Goal: Navigation & Orientation: Find specific page/section

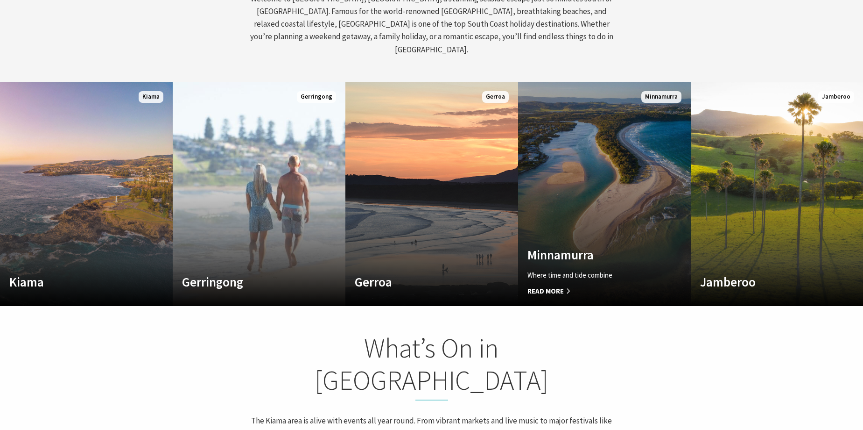
scroll to position [560, 0]
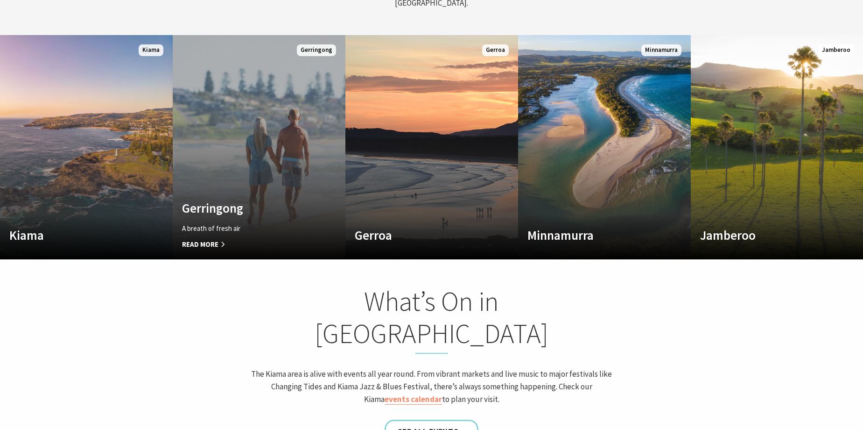
click at [265, 142] on link "Custom Image Used [GEOGRAPHIC_DATA] A breath of fresh air Read More [GEOGRAPHIC…" at bounding box center [259, 147] width 173 height 224
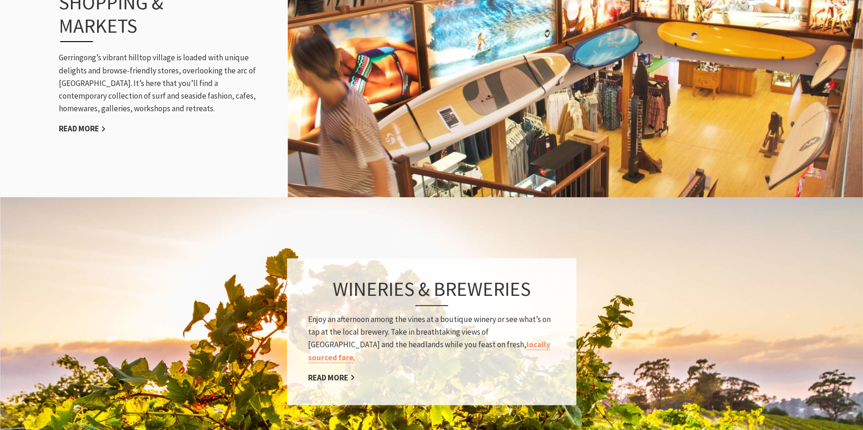
scroll to position [1307, 0]
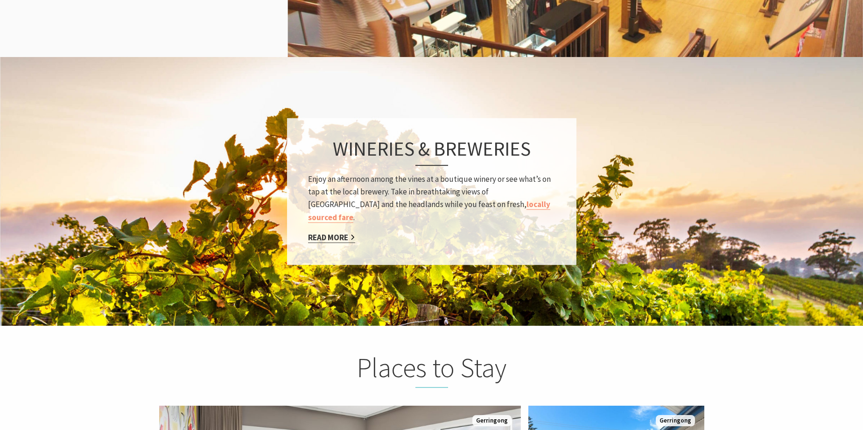
click at [317, 232] on link "Read More" at bounding box center [331, 237] width 47 height 11
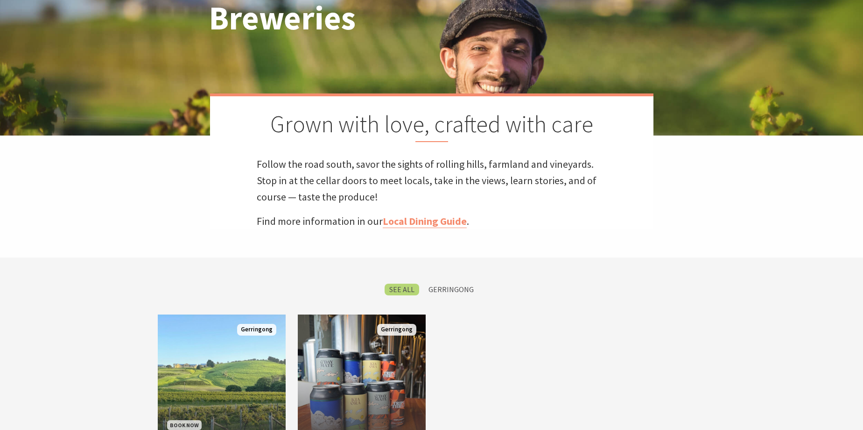
scroll to position [280, 0]
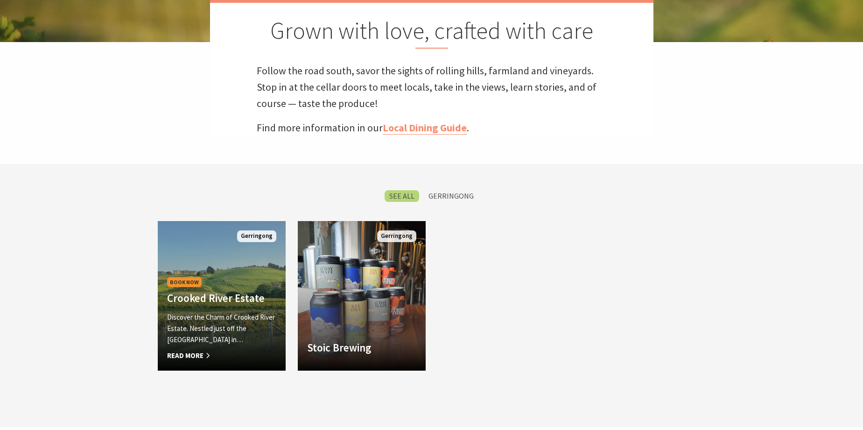
click at [258, 276] on div "Book Now Crooked River Estate Discover the Charm of Crooked River Estate. Nestl…" at bounding box center [222, 318] width 128 height 86
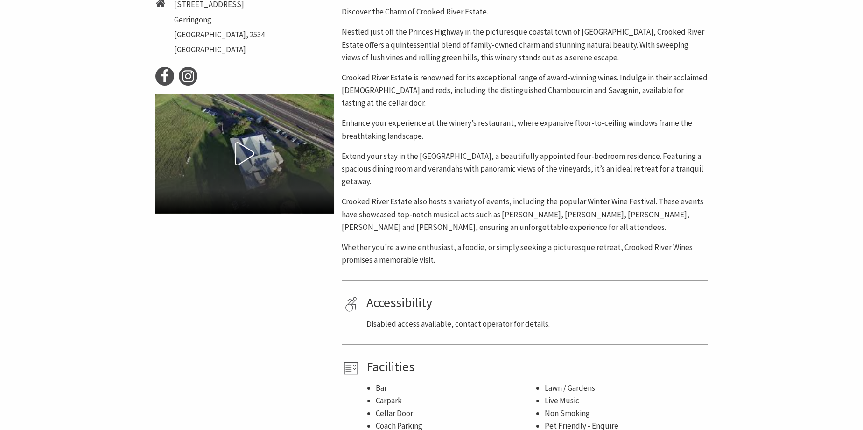
scroll to position [327, 0]
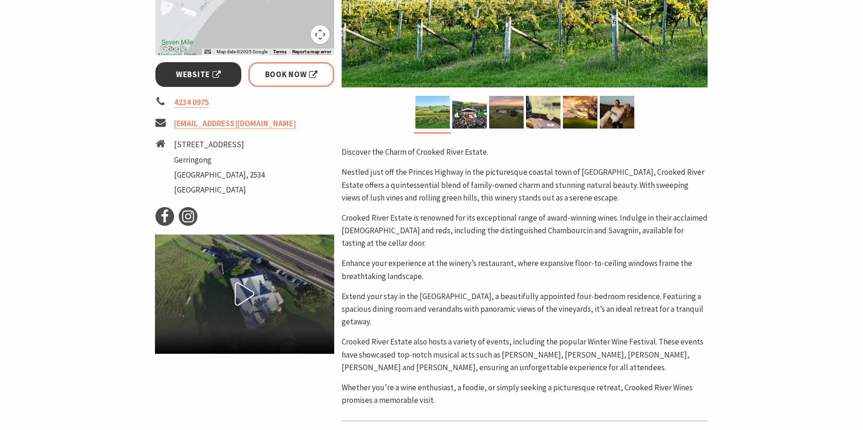
click at [189, 76] on span "Website" at bounding box center [198, 74] width 45 height 13
click at [616, 110] on img at bounding box center [617, 112] width 35 height 33
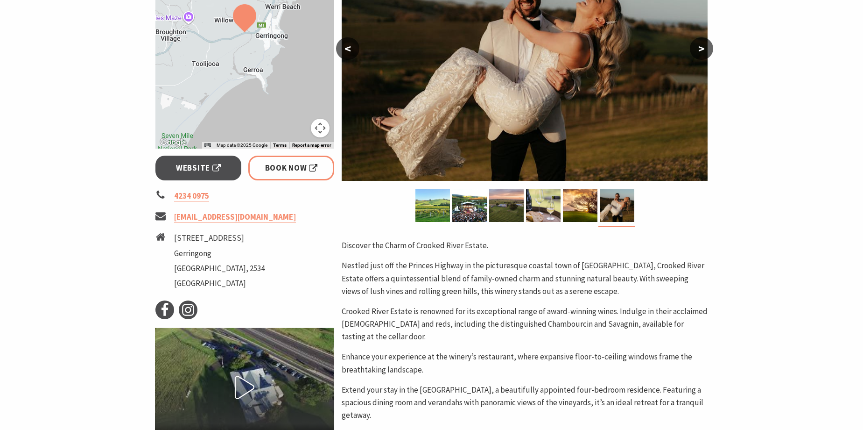
scroll to position [140, 0]
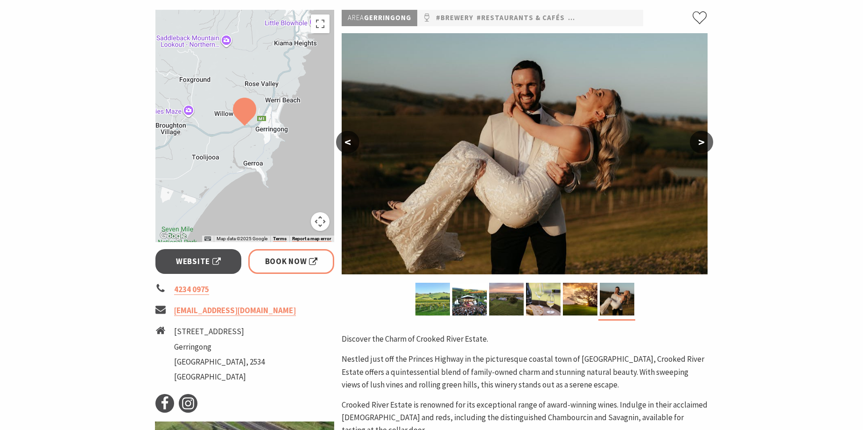
click at [354, 142] on button "<" at bounding box center [347, 142] width 23 height 22
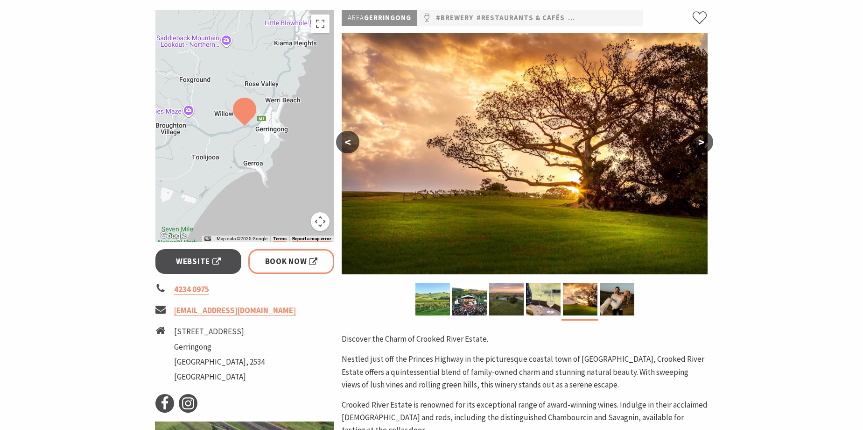
click at [354, 141] on button "<" at bounding box center [347, 142] width 23 height 22
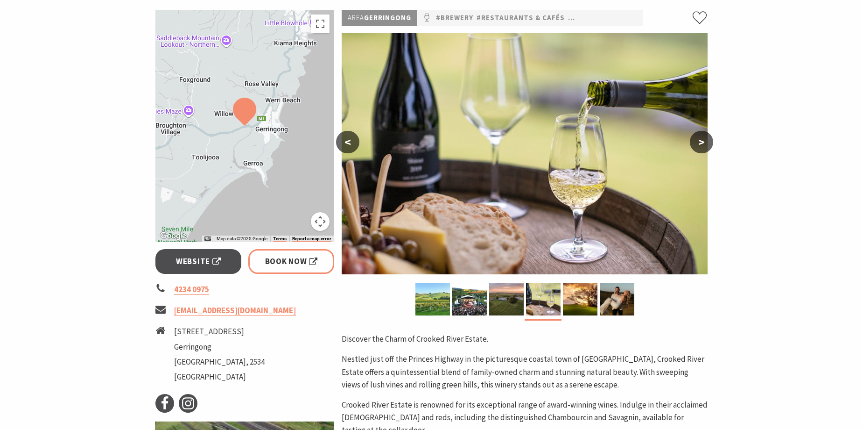
click at [354, 141] on button "<" at bounding box center [347, 142] width 23 height 22
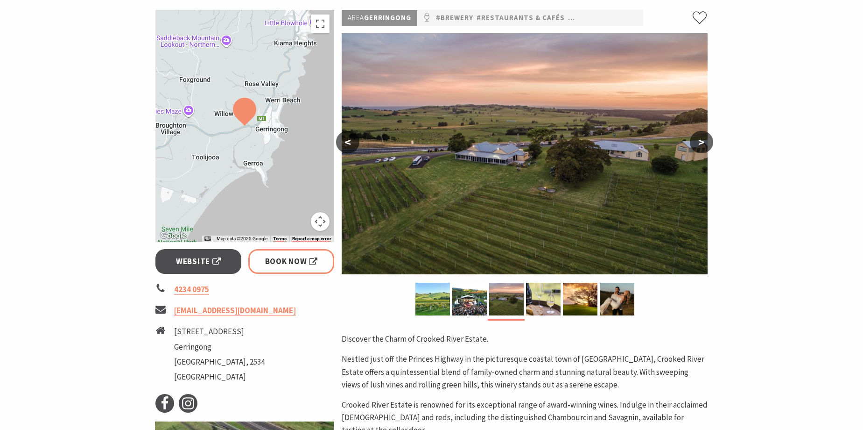
click at [354, 141] on button "<" at bounding box center [347, 142] width 23 height 22
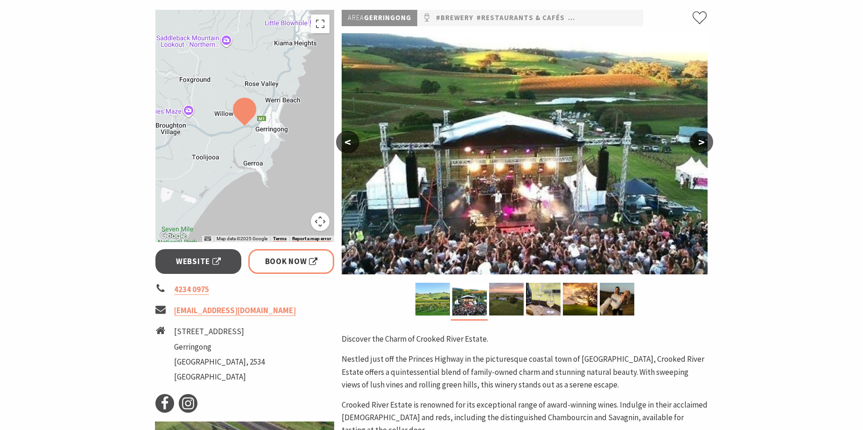
click at [354, 141] on button "<" at bounding box center [347, 142] width 23 height 22
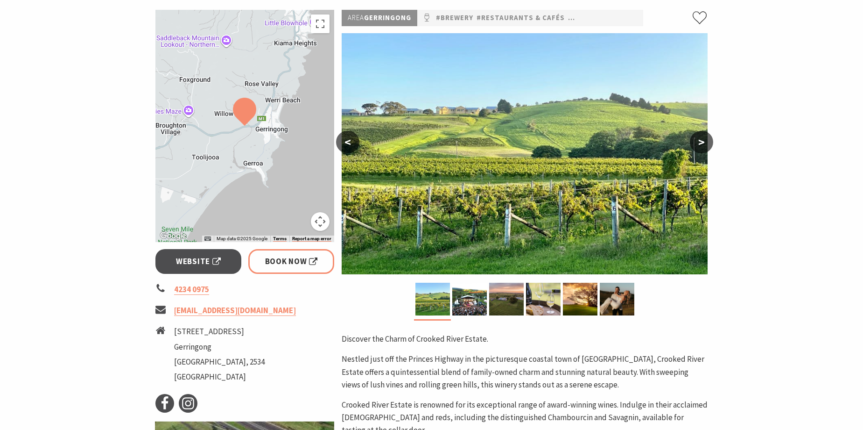
click at [354, 141] on button "<" at bounding box center [347, 142] width 23 height 22
